Goal: Use online tool/utility: Utilize a website feature to perform a specific function

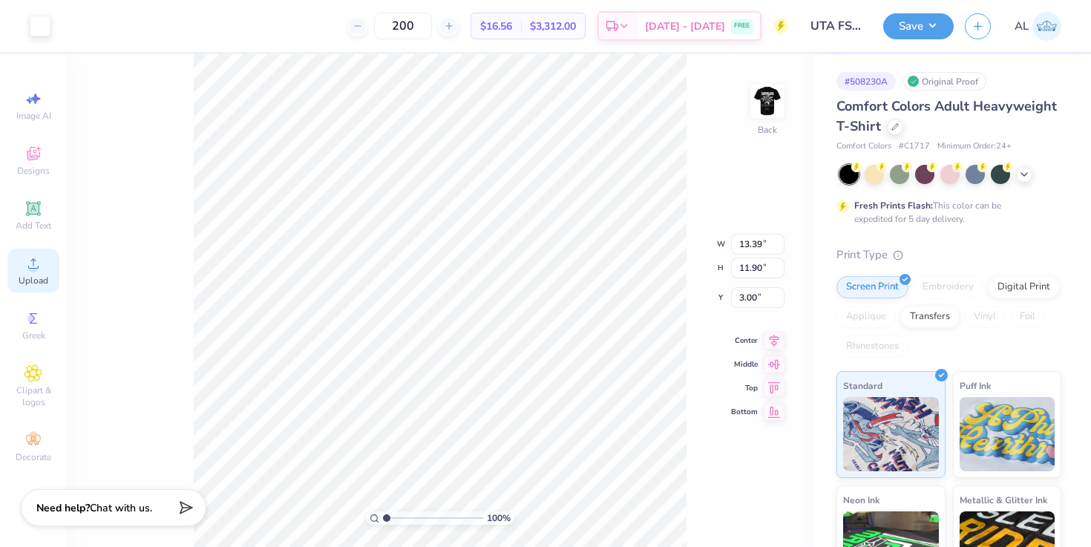
click at [26, 272] on div "Upload" at bounding box center [33, 271] width 52 height 44
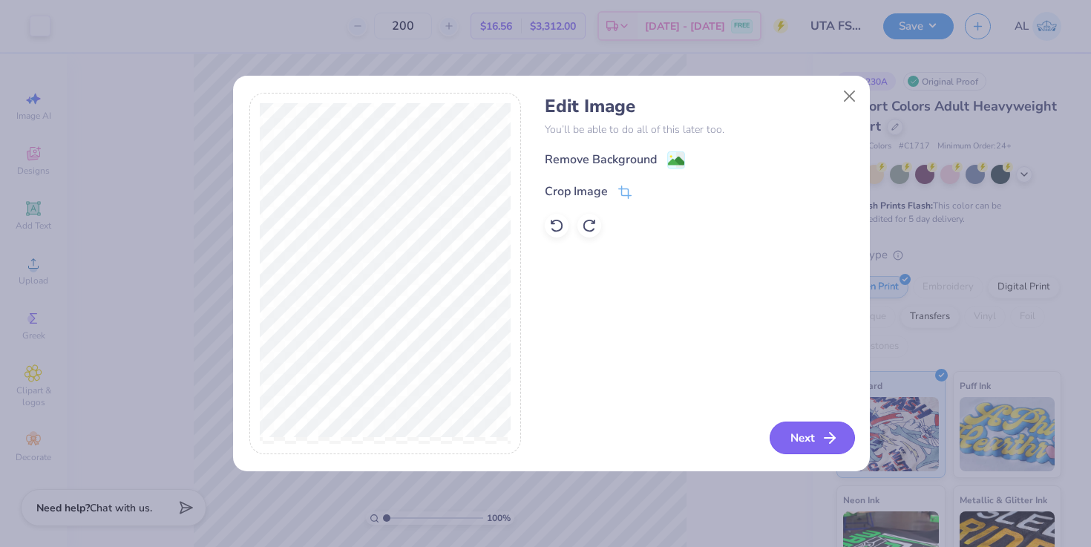
click at [789, 426] on button "Next" at bounding box center [812, 438] width 85 height 33
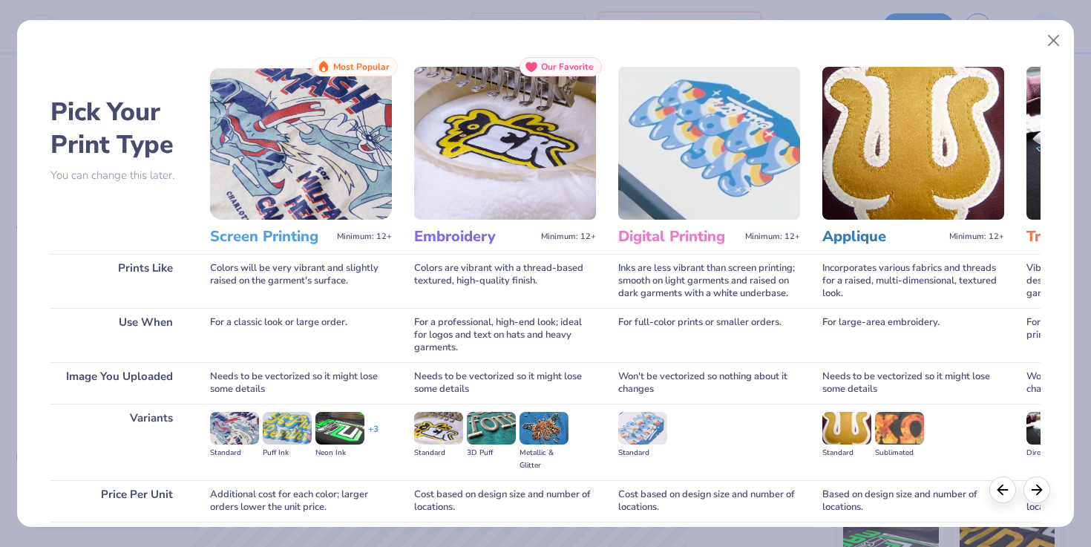
scroll to position [119, 0]
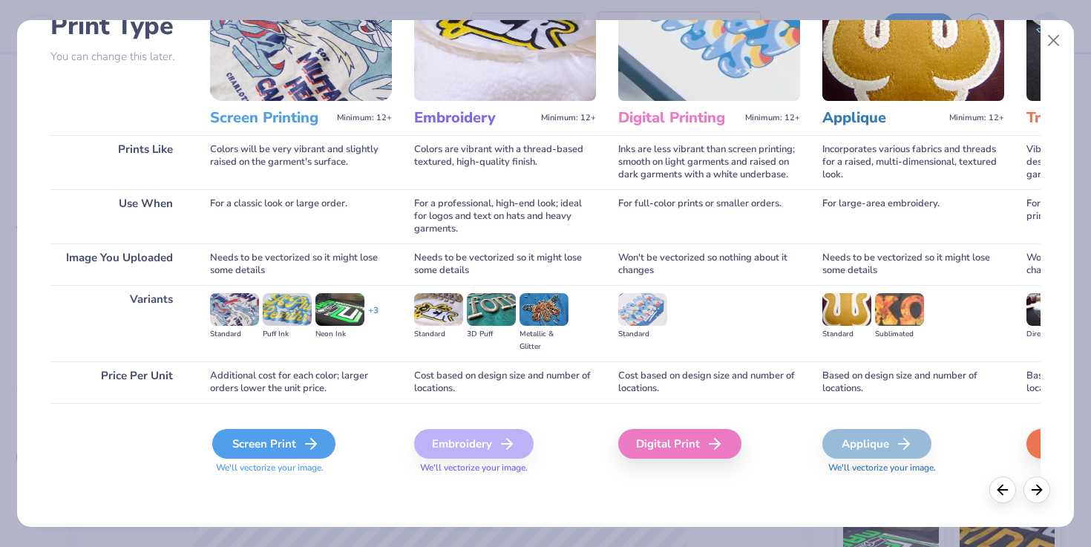
click at [269, 450] on div "Screen Print" at bounding box center [273, 444] width 123 height 30
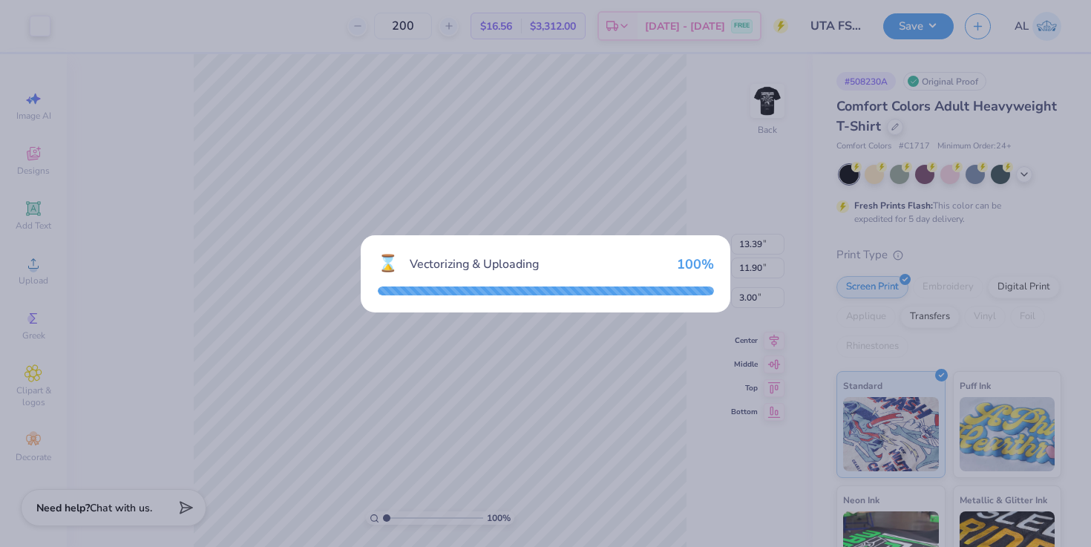
type input "14.17"
type input "12.59"
type input "6.20"
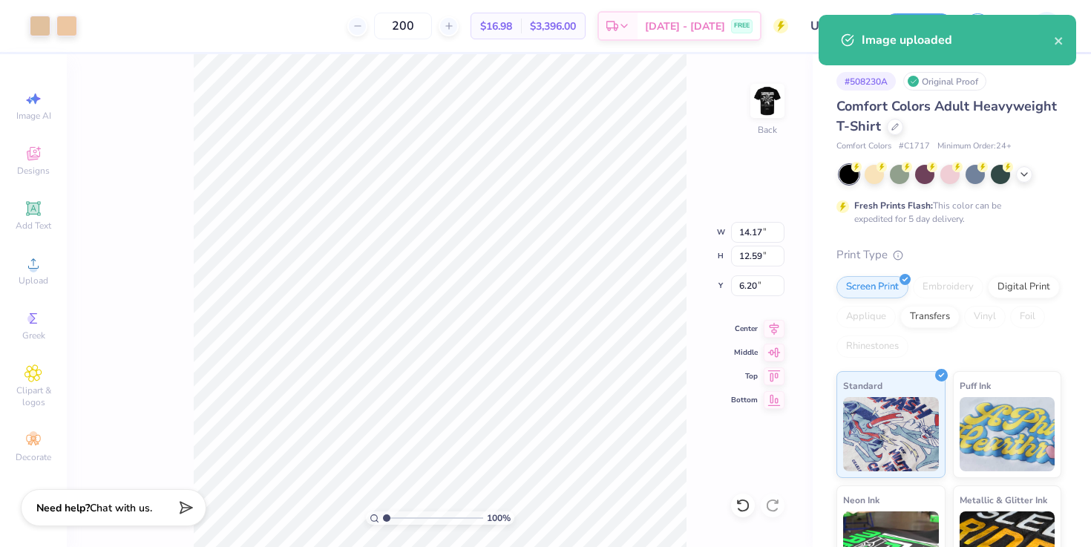
type input "13.39"
type input "11.90"
type input "3.00"
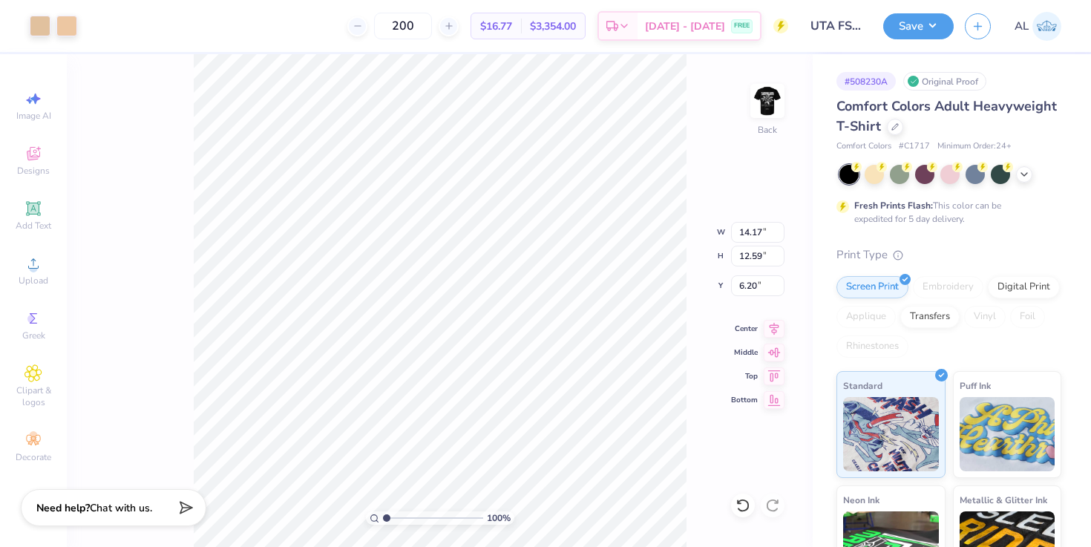
type input "3.00"
type input "12.46"
type input "11.07"
type input "3.00"
click at [773, 101] on img at bounding box center [767, 100] width 59 height 59
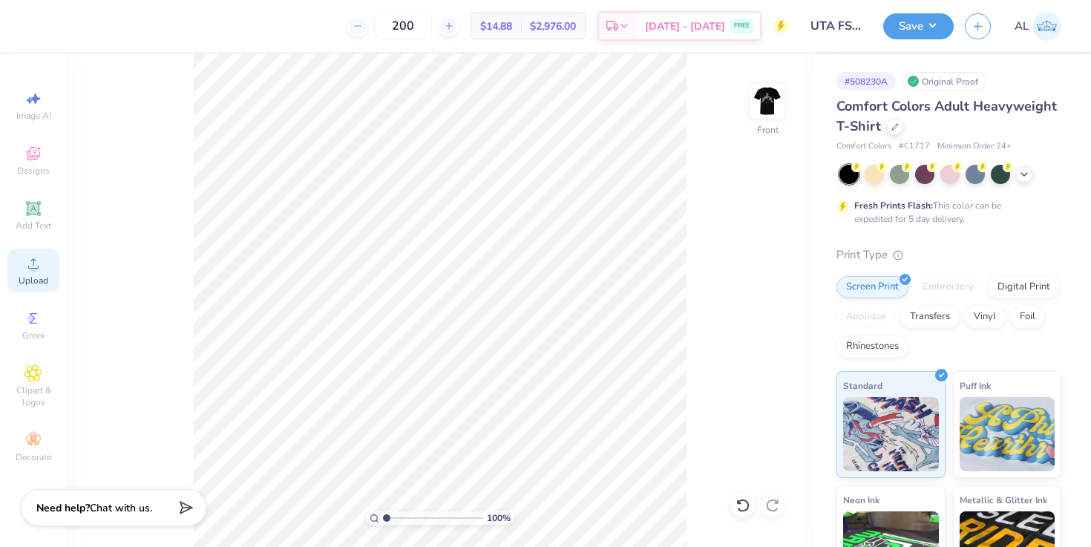
click at [33, 278] on span "Upload" at bounding box center [34, 281] width 30 height 12
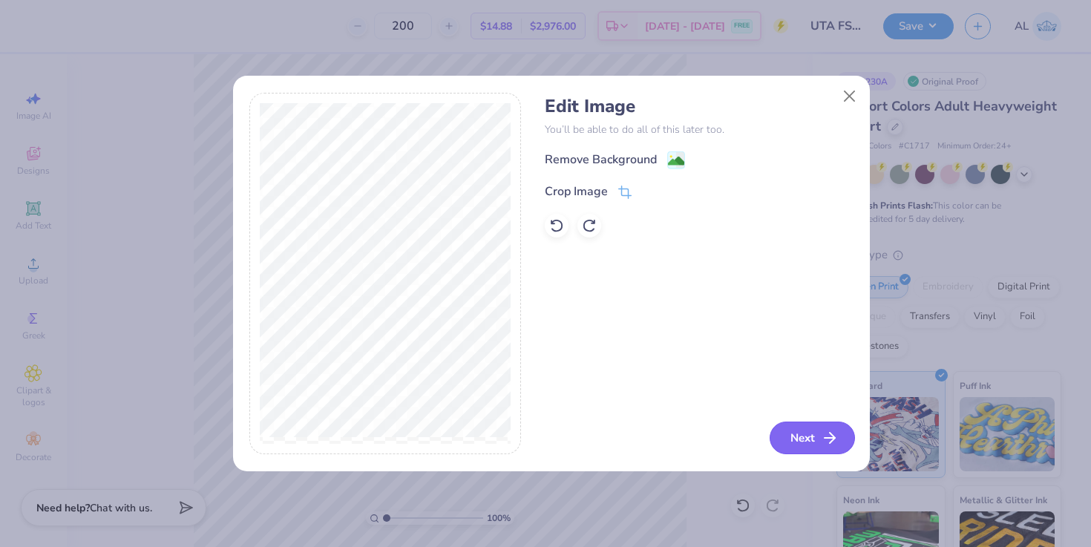
click at [794, 433] on button "Next" at bounding box center [812, 438] width 85 height 33
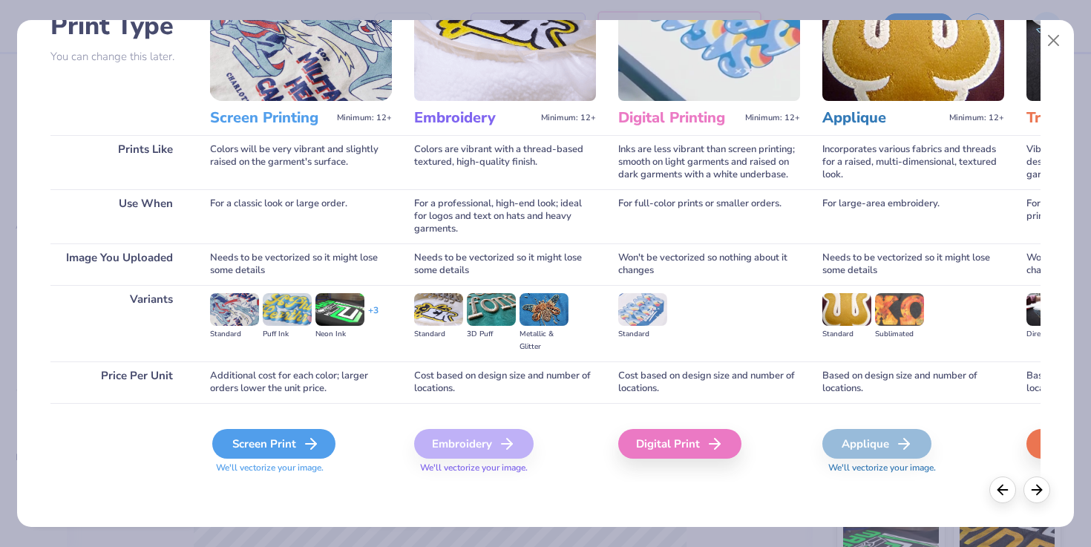
click at [257, 445] on div "Screen Print" at bounding box center [273, 444] width 123 height 30
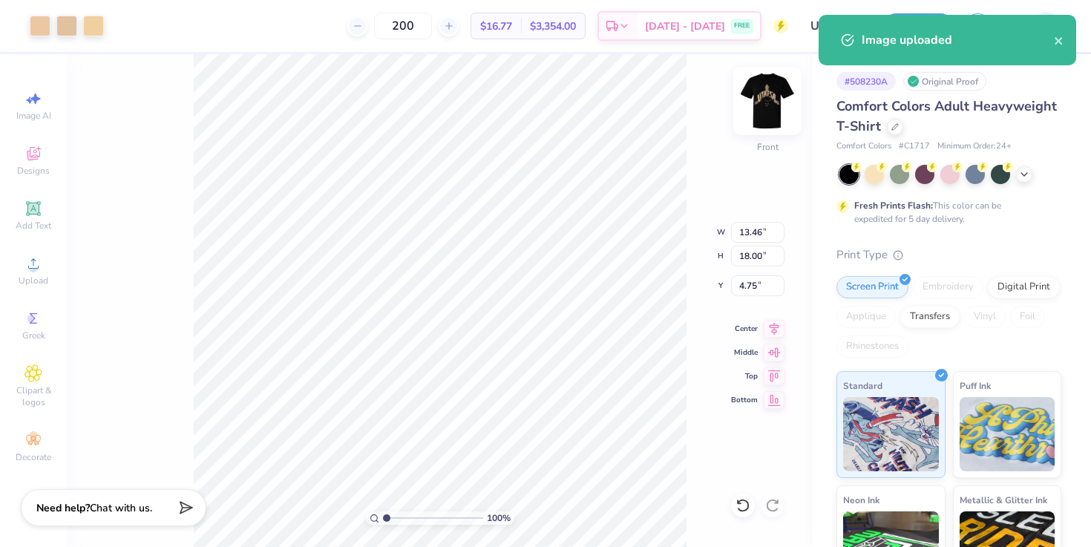
click at [771, 103] on img at bounding box center [767, 100] width 59 height 59
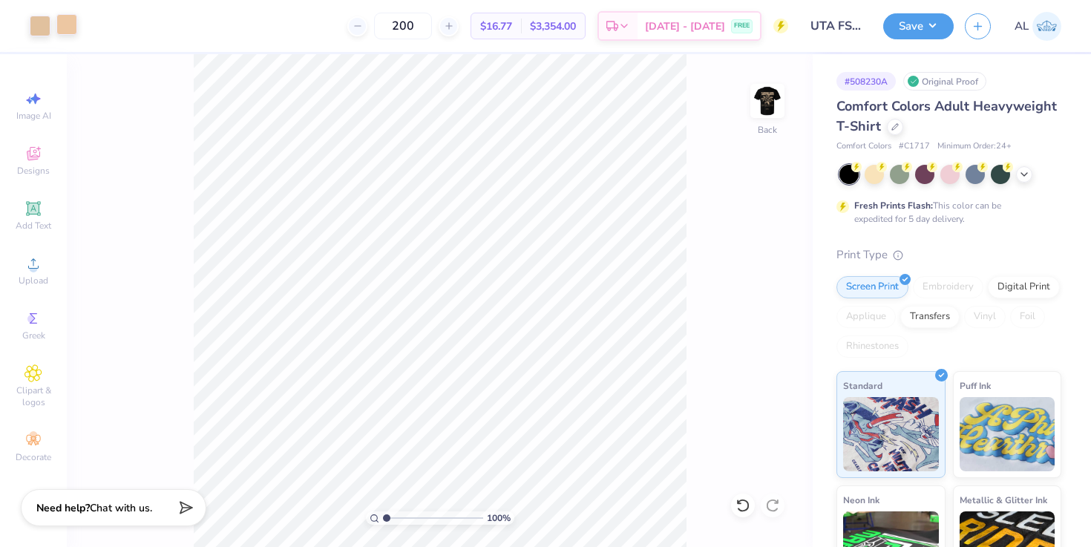
click at [65, 33] on div at bounding box center [66, 24] width 21 height 21
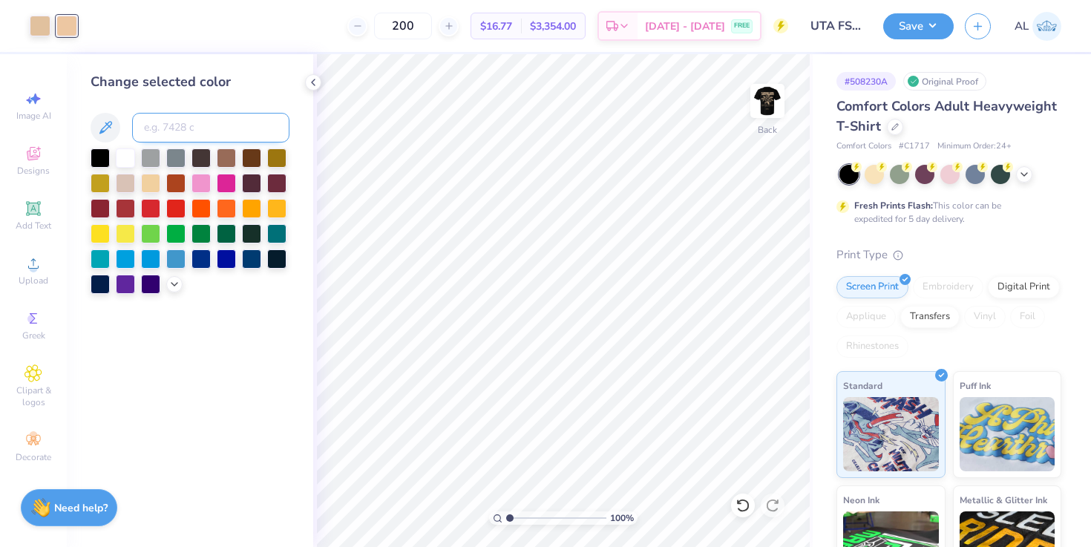
click at [157, 119] on input at bounding box center [210, 128] width 157 height 30
type input "726"
click at [764, 105] on img at bounding box center [767, 100] width 59 height 59
click at [39, 27] on div at bounding box center [40, 24] width 21 height 21
click at [762, 105] on img at bounding box center [767, 100] width 59 height 59
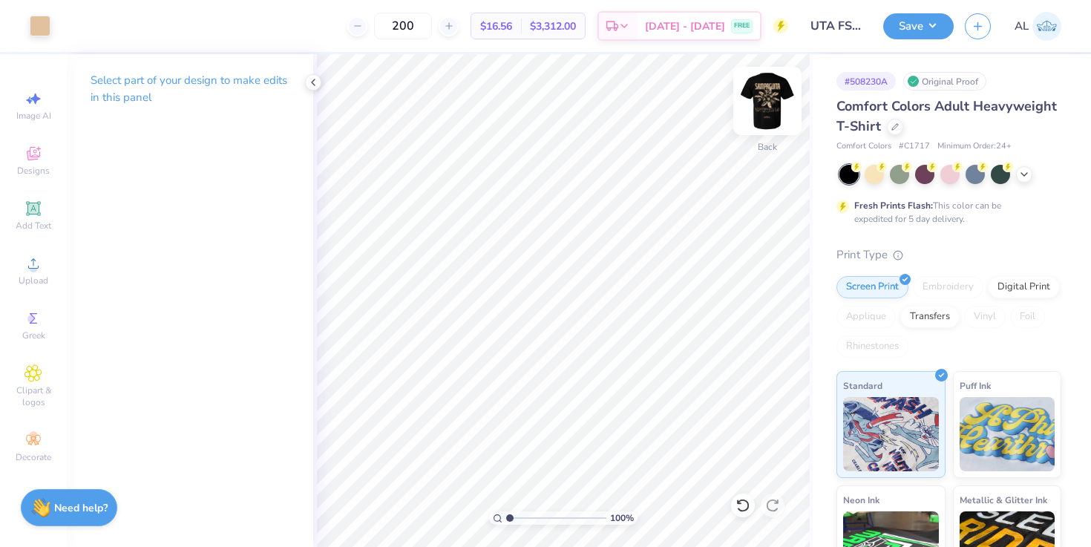
click at [769, 101] on img at bounding box center [767, 100] width 59 height 59
click at [36, 29] on div at bounding box center [40, 24] width 21 height 21
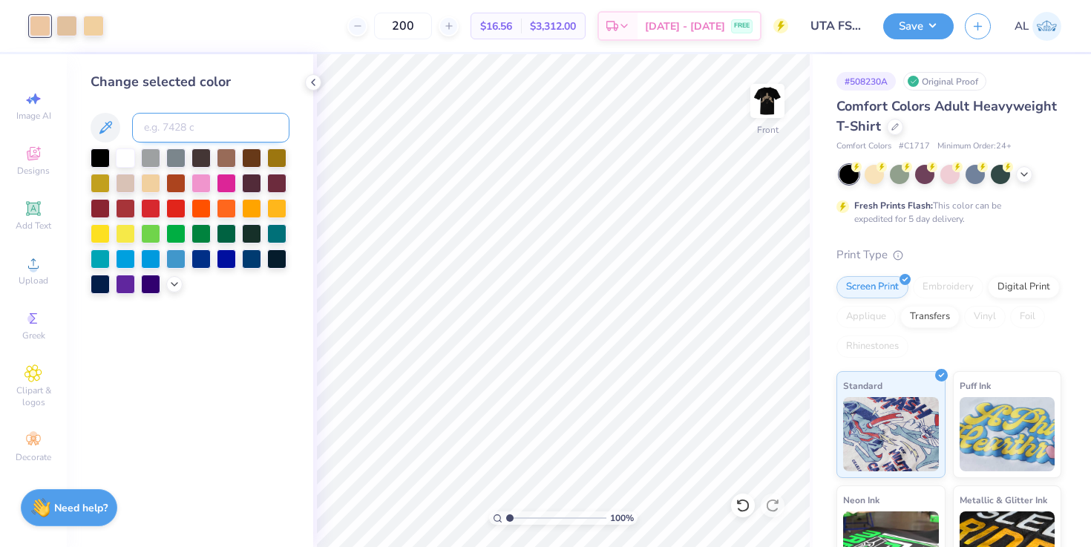
click at [206, 129] on input at bounding box center [210, 128] width 157 height 30
type input "726"
click at [64, 20] on div at bounding box center [66, 24] width 21 height 21
click at [92, 24] on div at bounding box center [93, 24] width 21 height 21
click at [62, 25] on div at bounding box center [66, 24] width 21 height 21
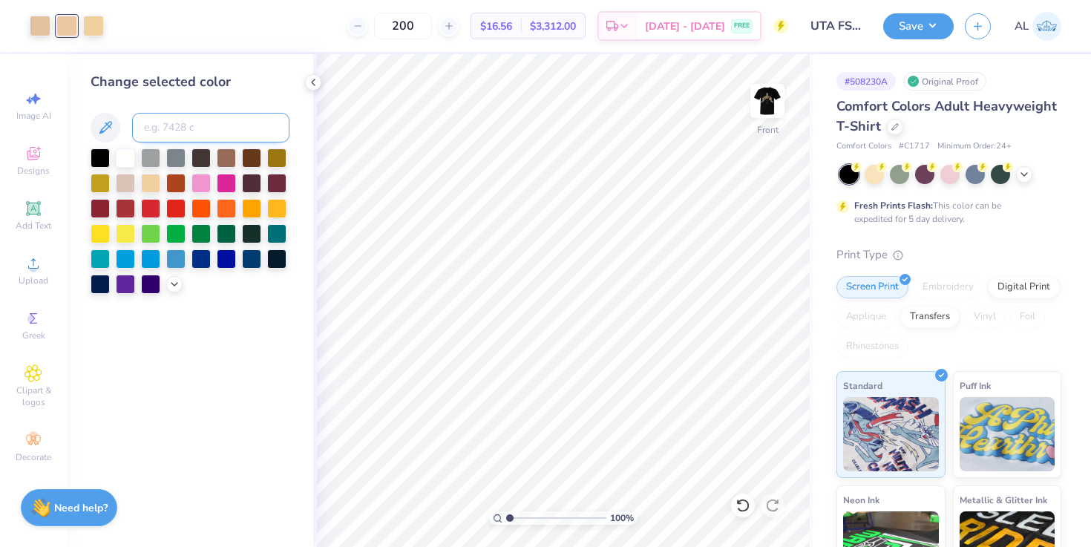
click at [183, 131] on input at bounding box center [210, 128] width 157 height 30
type input "726"
click at [89, 22] on div at bounding box center [93, 24] width 21 height 21
click at [163, 134] on input at bounding box center [210, 128] width 157 height 30
type input "726"
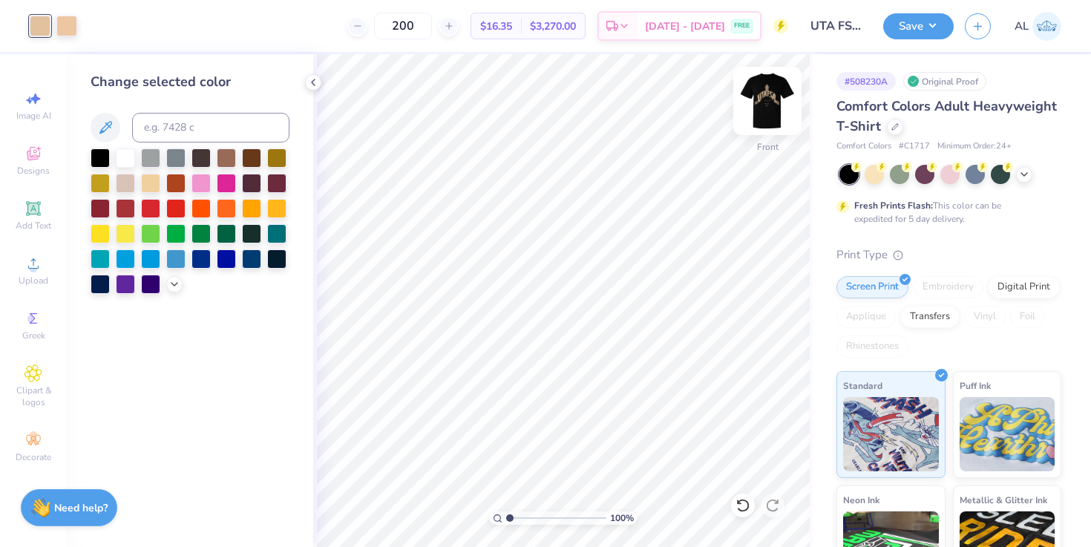
click at [770, 102] on img at bounding box center [767, 100] width 59 height 59
click at [770, 102] on img at bounding box center [768, 101] width 30 height 30
click at [1023, 174] on icon at bounding box center [1024, 173] width 12 height 12
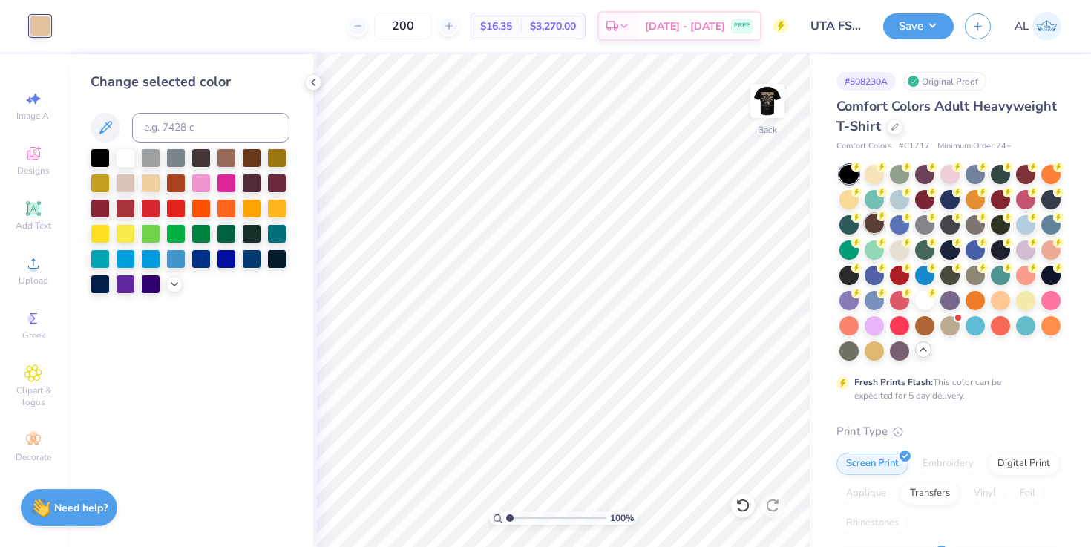
click at [884, 229] on div at bounding box center [874, 223] width 19 height 19
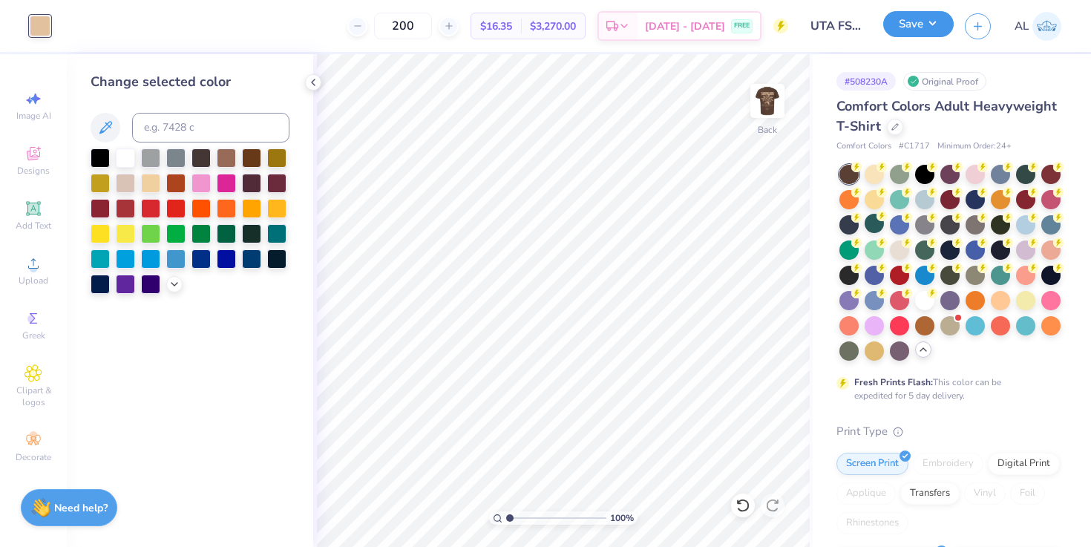
click at [903, 24] on button "Save" at bounding box center [918, 24] width 71 height 26
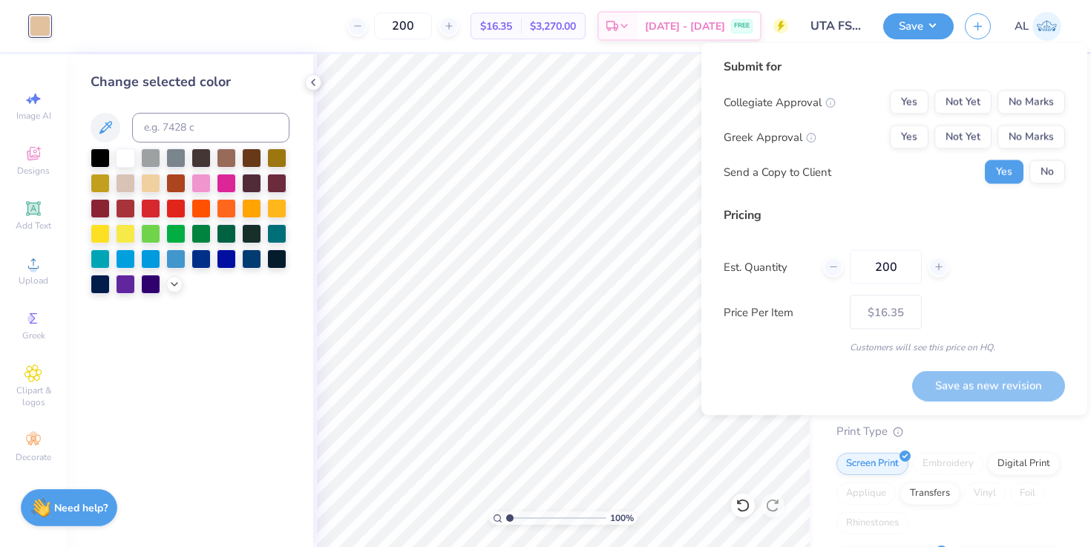
click at [1053, 210] on div "Pricing" at bounding box center [894, 215] width 341 height 18
click at [1016, 99] on button "No Marks" at bounding box center [1032, 103] width 68 height 24
click at [1026, 138] on button "No Marks" at bounding box center [1032, 137] width 68 height 24
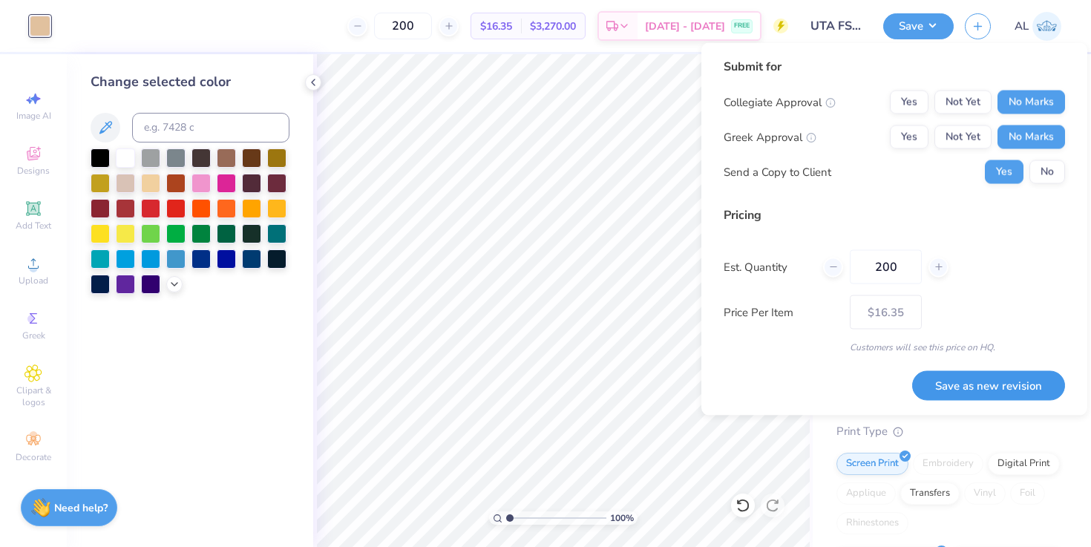
click at [984, 394] on button "Save as new revision" at bounding box center [988, 385] width 153 height 30
type input "$16.35"
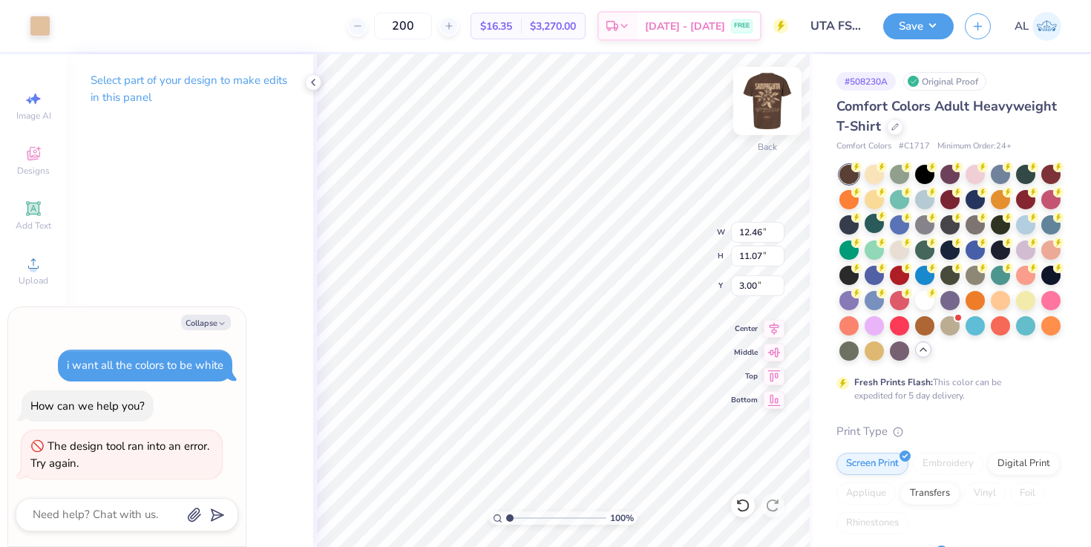
type textarea "x"
